Goal: Information Seeking & Learning: Learn about a topic

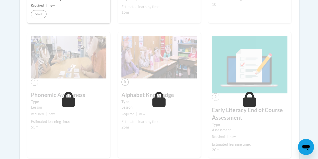
scroll to position [252, 0]
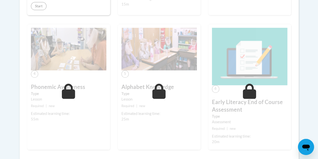
click at [0, 81] on body "This site uses cookies to help improve your learning experience. By continuing …" at bounding box center [159, 17] width 318 height 539
click at [144, 84] on h3 "Alphabet Knowledge" at bounding box center [159, 87] width 75 height 8
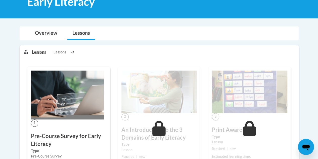
scroll to position [25, 0]
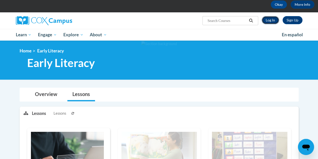
click at [265, 20] on link "Log In" at bounding box center [270, 20] width 17 height 8
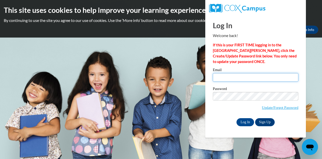
click at [221, 73] on input "Email" at bounding box center [256, 77] width 86 height 9
type input "lourdes@readers2leaders.org"
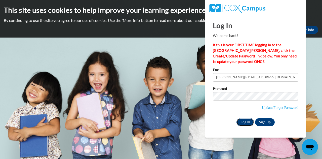
click at [247, 121] on input "Log In" at bounding box center [246, 122] width 18 height 8
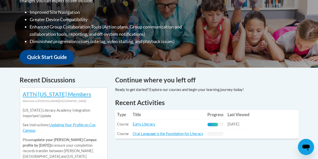
scroll to position [151, 0]
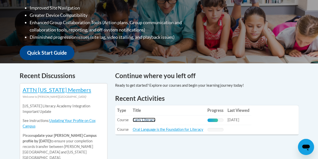
click at [145, 121] on link "Early Literacy" at bounding box center [144, 120] width 23 height 4
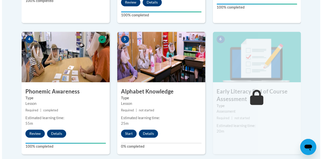
scroll to position [277, 0]
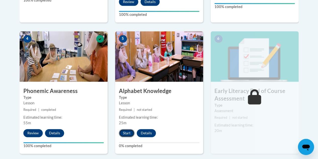
click at [130, 133] on button "Start" at bounding box center [127, 133] width 16 height 8
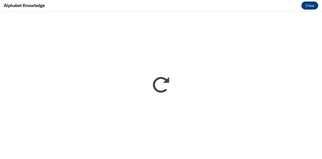
scroll to position [0, 0]
